Goal: Transaction & Acquisition: Purchase product/service

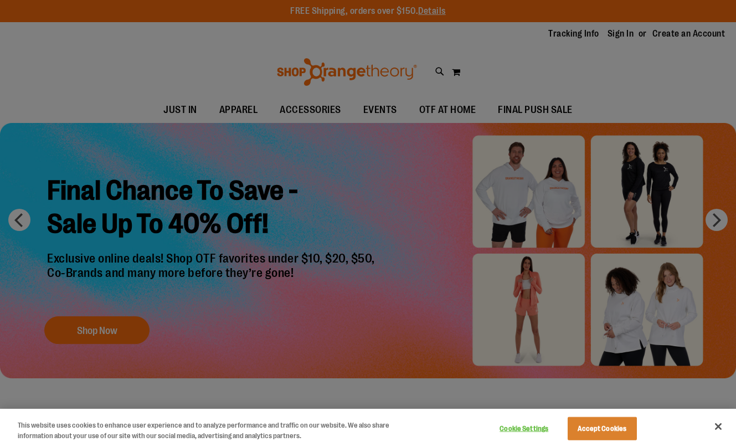
click at [185, 111] on div at bounding box center [368, 223] width 736 height 447
click at [692, 71] on div at bounding box center [368, 223] width 736 height 447
click at [603, 427] on button "Accept Cookies" at bounding box center [602, 428] width 69 height 23
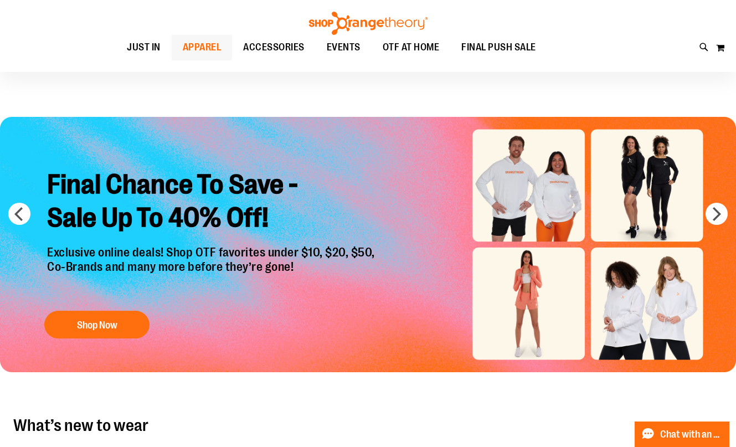
scroll to position [4, 0]
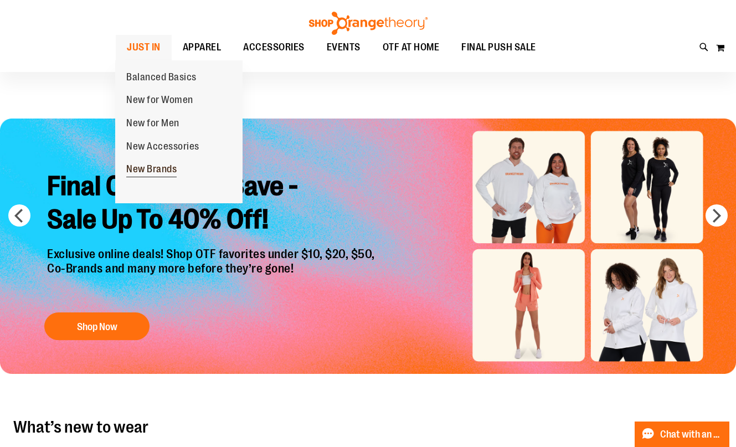
click at [152, 172] on span "New Brands" at bounding box center [151, 170] width 50 height 14
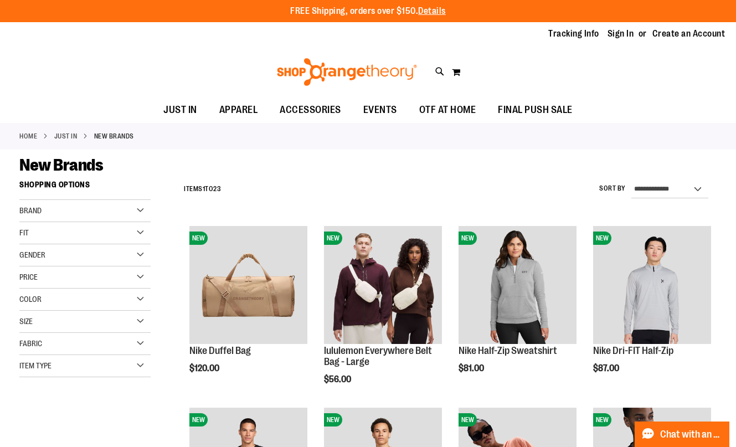
click at [135, 205] on div "Brand" at bounding box center [84, 211] width 131 height 22
click at [22, 245] on link "lululemon" at bounding box center [80, 245] width 126 height 12
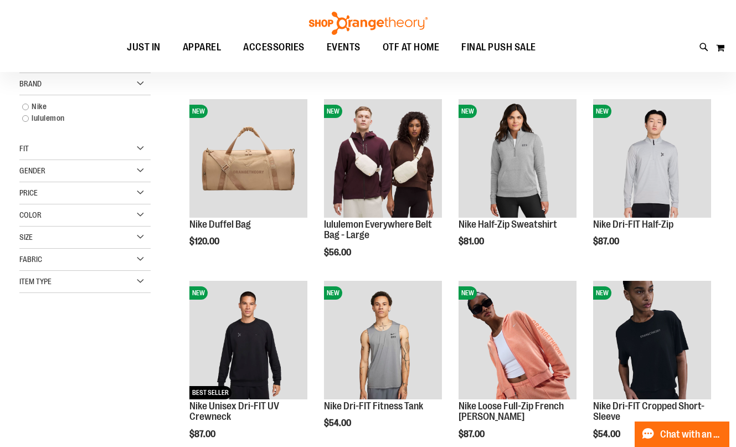
scroll to position [70, 0]
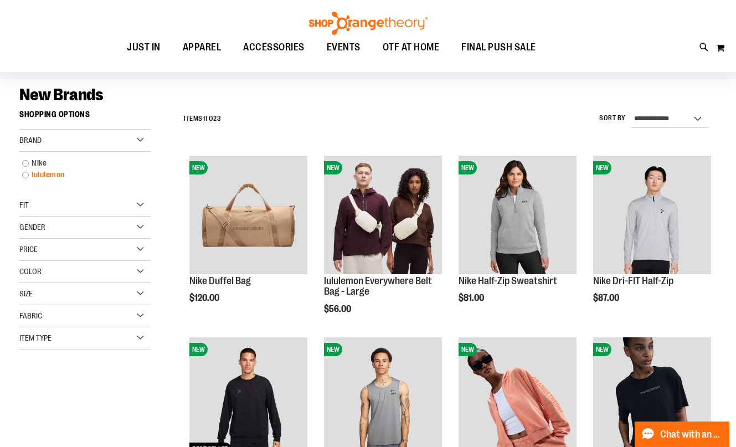
click at [26, 176] on link "lululemon" at bounding box center [80, 175] width 126 height 12
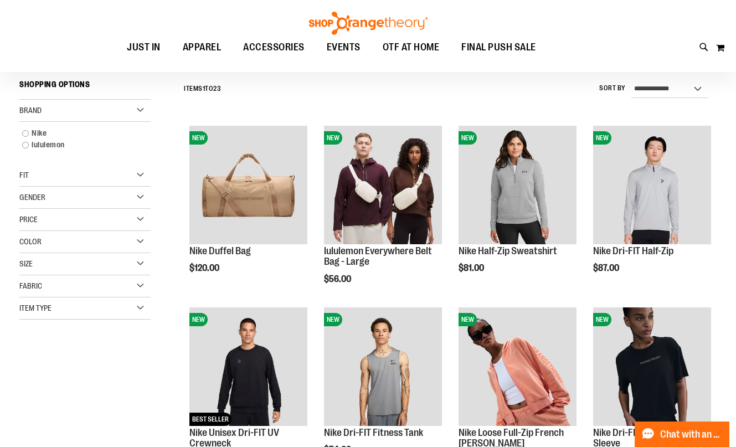
scroll to position [103, 0]
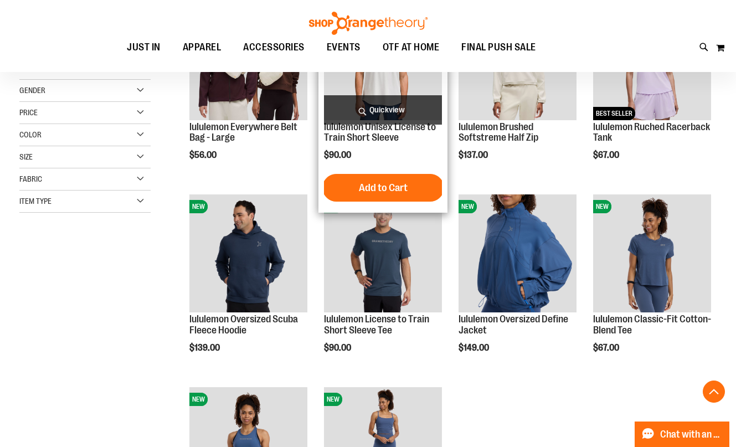
scroll to position [224, 0]
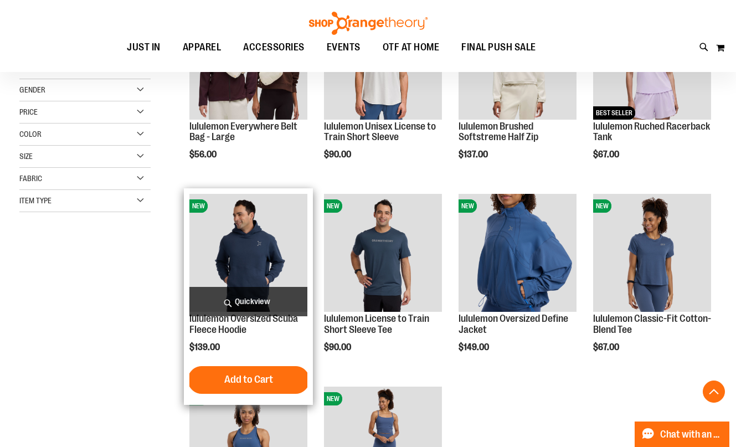
click at [237, 255] on img "product" at bounding box center [248, 253] width 118 height 118
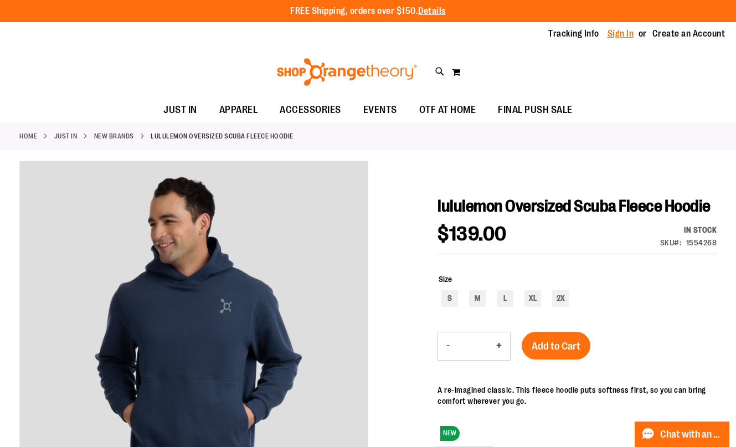
click at [620, 32] on link "Sign In" at bounding box center [620, 34] width 27 height 12
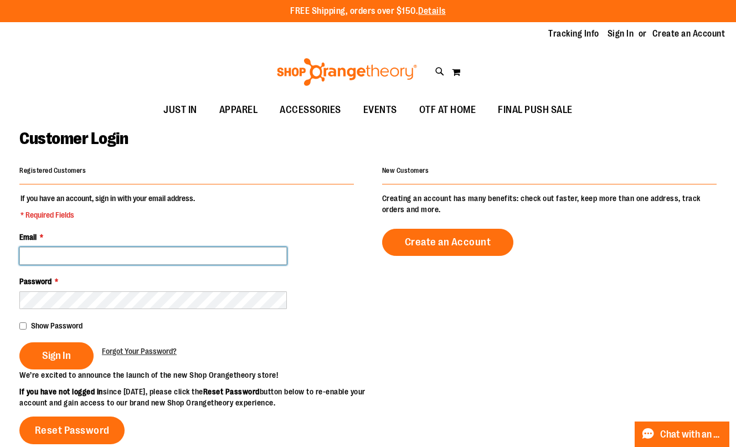
click at [140, 253] on input "Email *" at bounding box center [152, 256] width 267 height 18
click at [72, 257] on input "Email *" at bounding box center [152, 256] width 267 height 18
type input "**********"
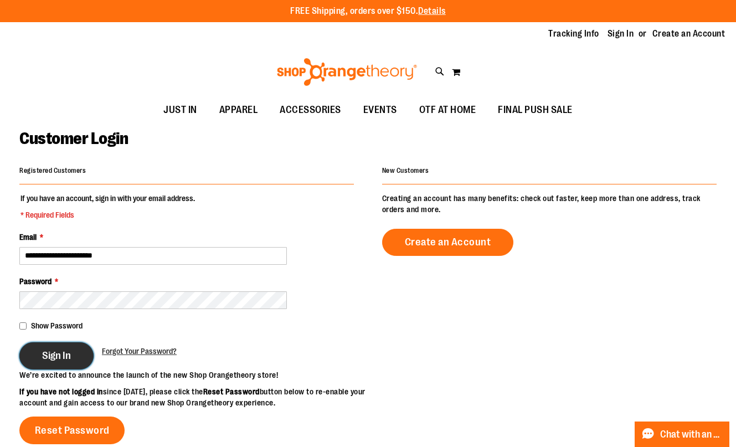
click at [39, 352] on button "Sign In" at bounding box center [56, 355] width 74 height 27
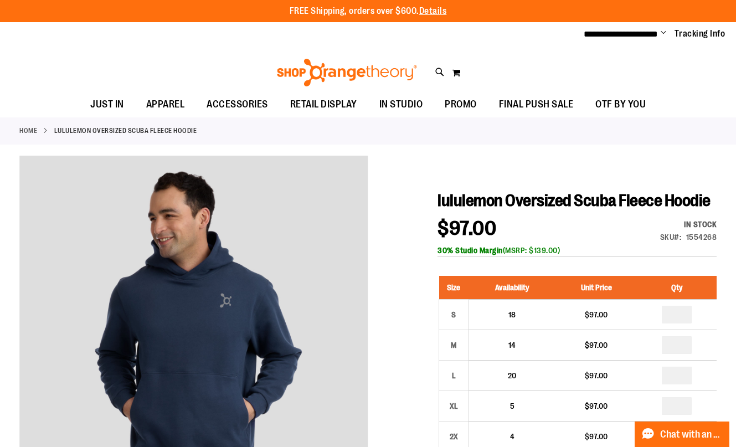
click at [29, 128] on link "Home" at bounding box center [28, 131] width 18 height 10
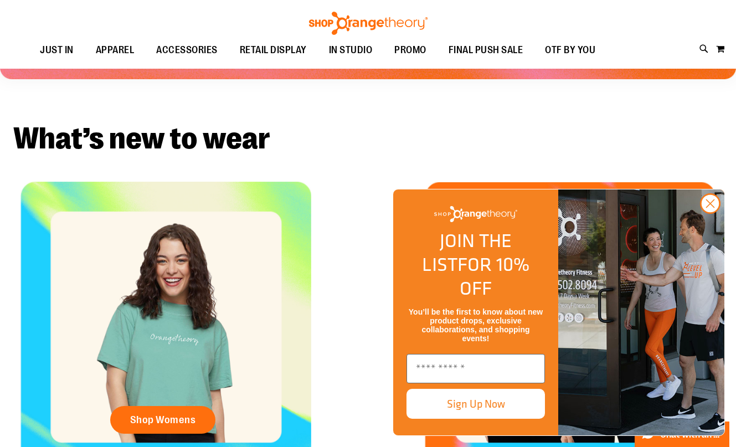
scroll to position [296, 0]
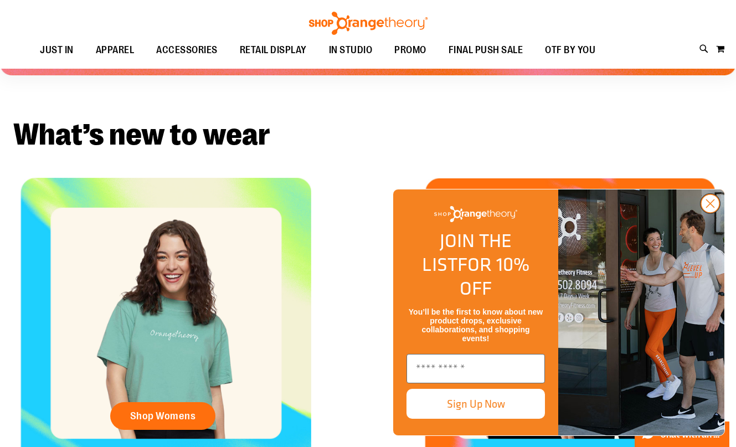
click at [704, 213] on circle "Close dialog" at bounding box center [710, 203] width 18 height 18
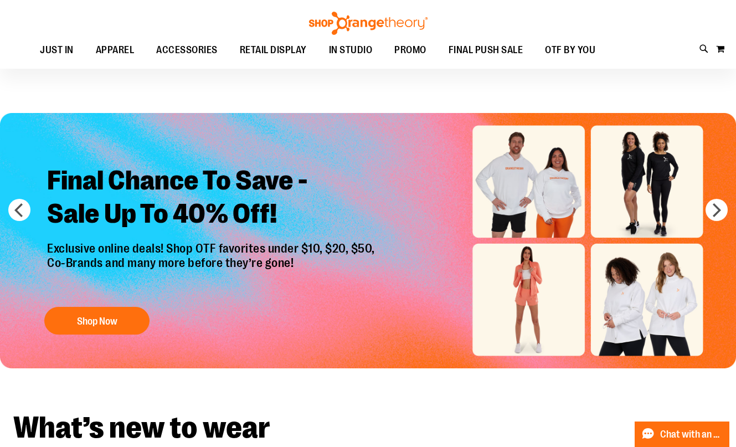
scroll to position [0, 0]
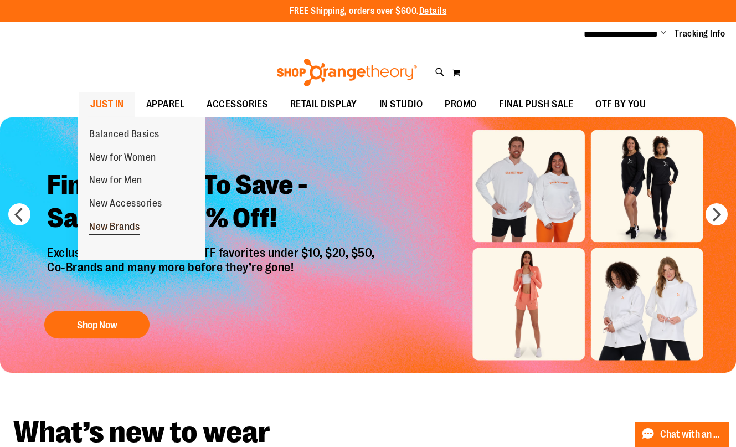
click at [114, 221] on span "New Brands" at bounding box center [114, 228] width 50 height 14
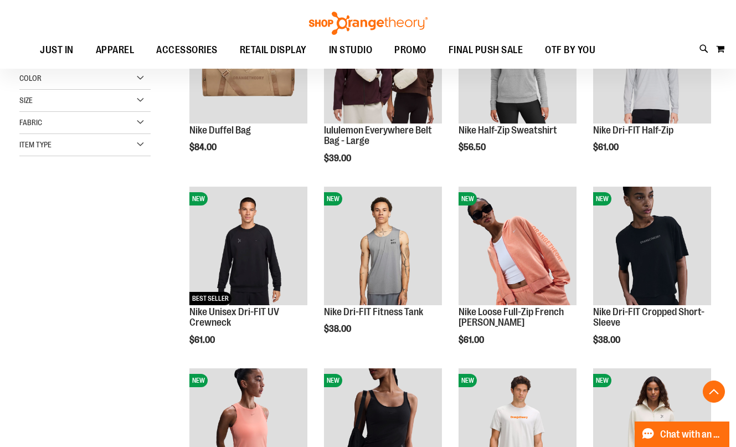
scroll to position [228, 0]
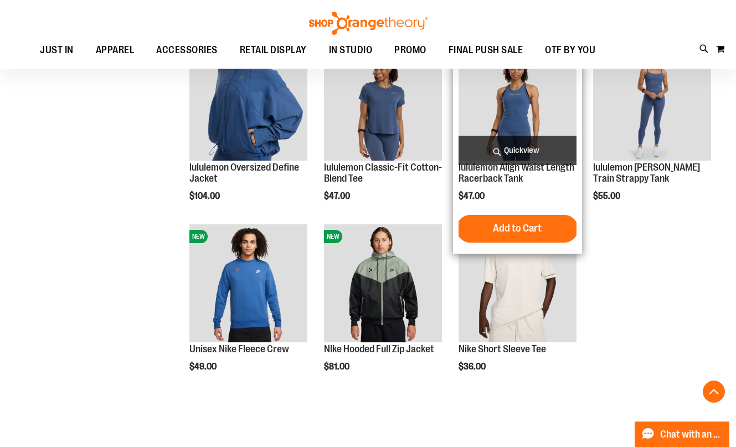
scroll to position [920, 0]
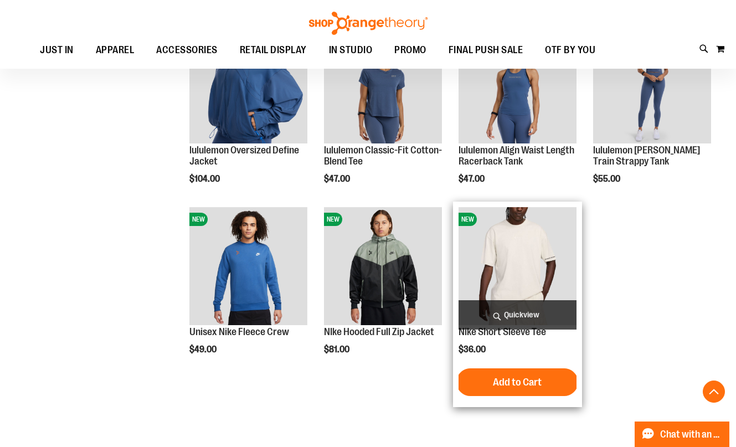
click at [533, 253] on img "product" at bounding box center [517, 266] width 118 height 118
